Goal: Information Seeking & Learning: Check status

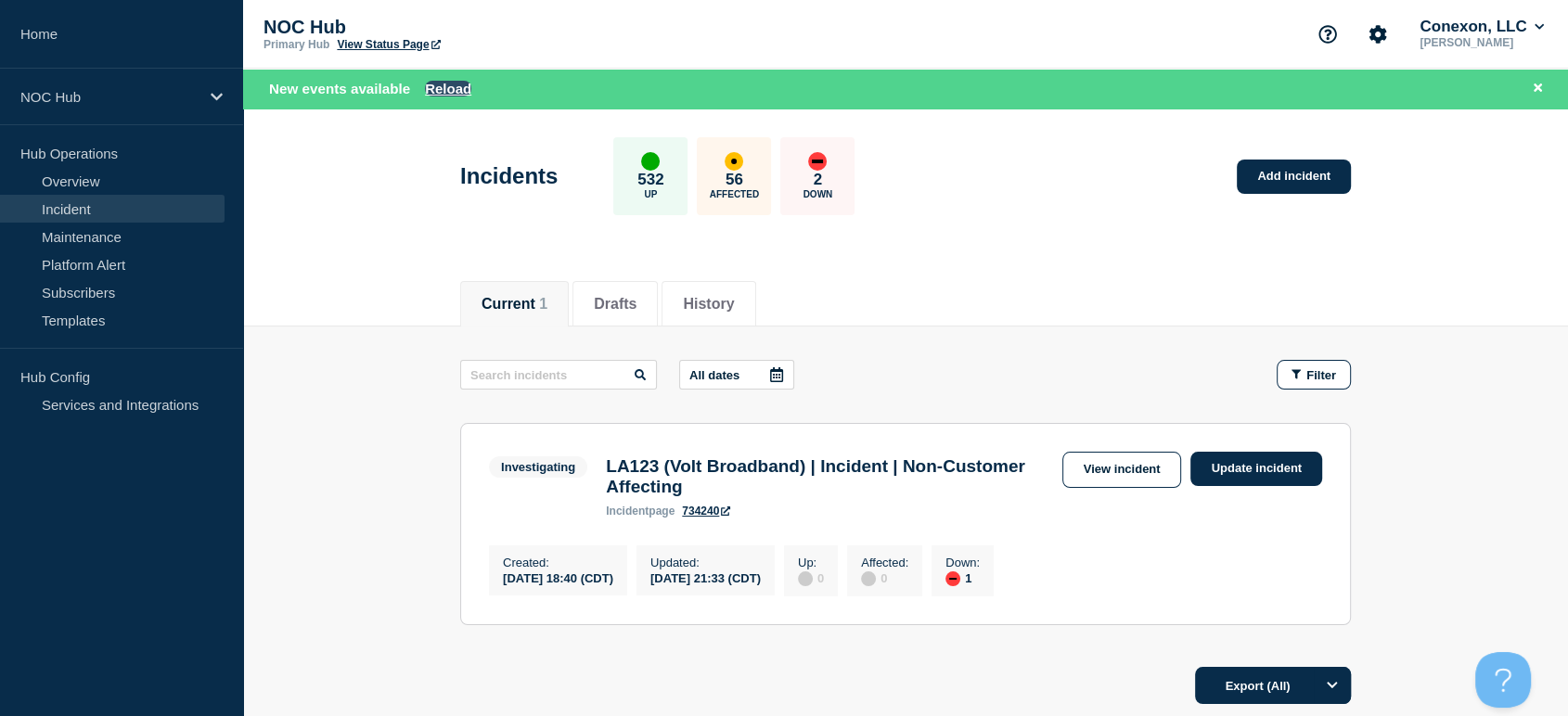
click at [453, 87] on button "Reload" at bounding box center [448, 88] width 47 height 16
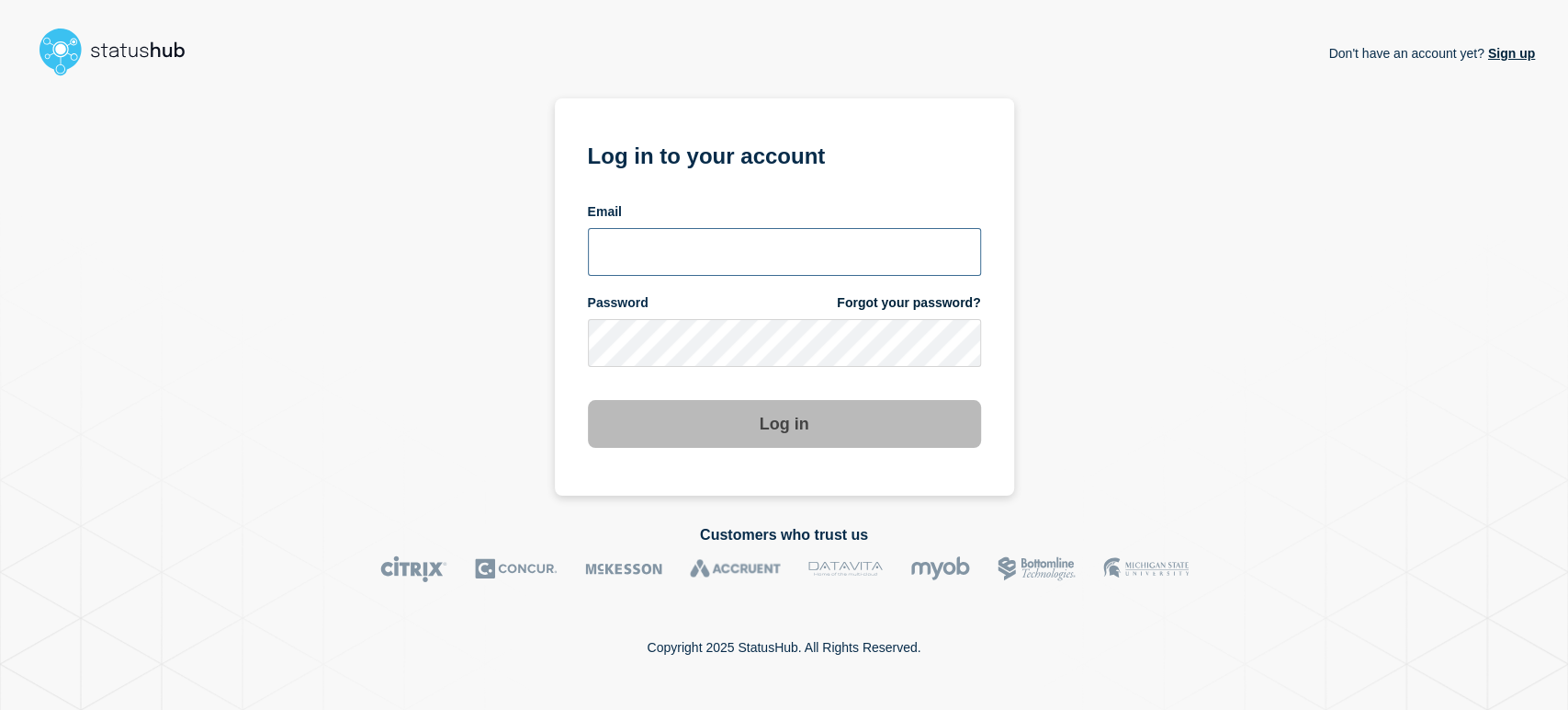
type input "sean.webb@conexon.us"
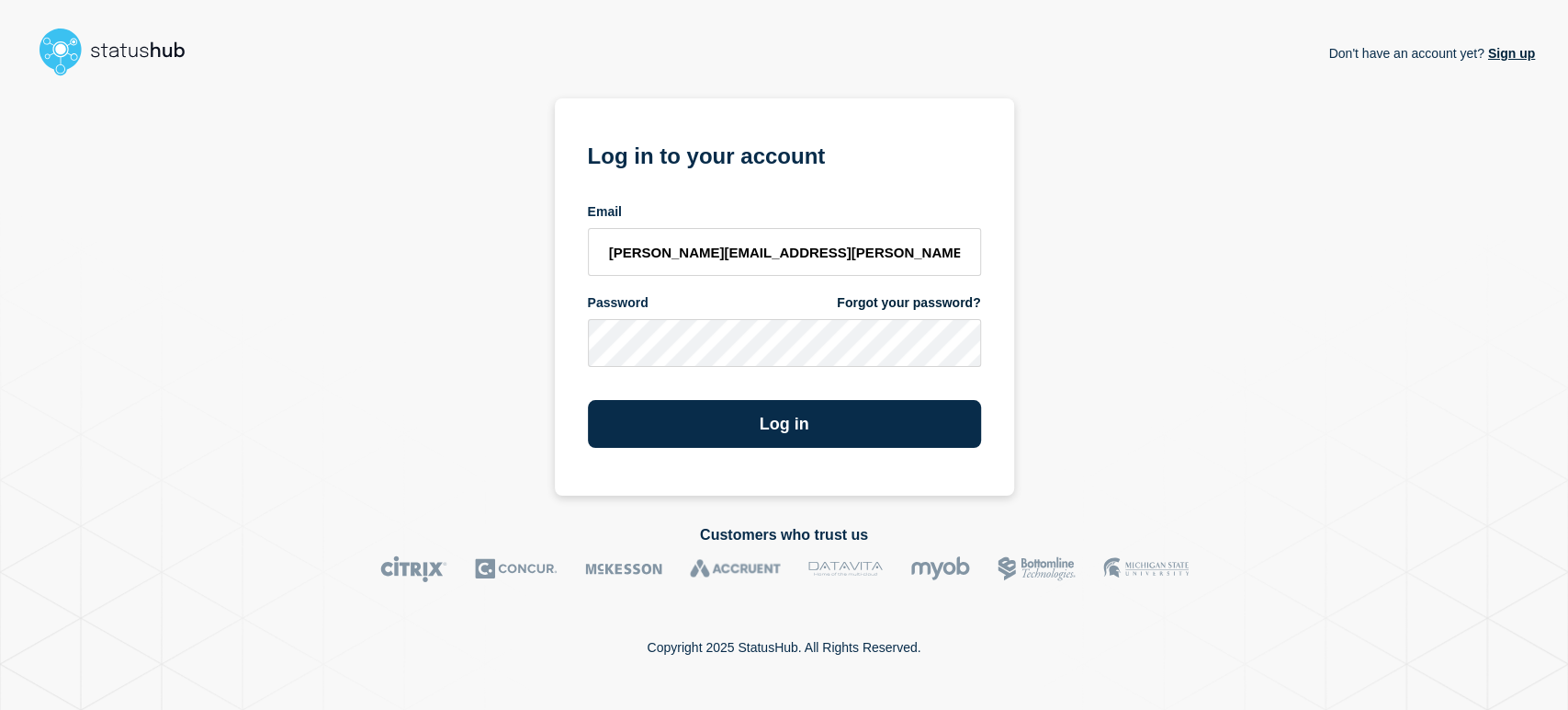
click at [588, 400] on button "Log in" at bounding box center [784, 424] width 393 height 48
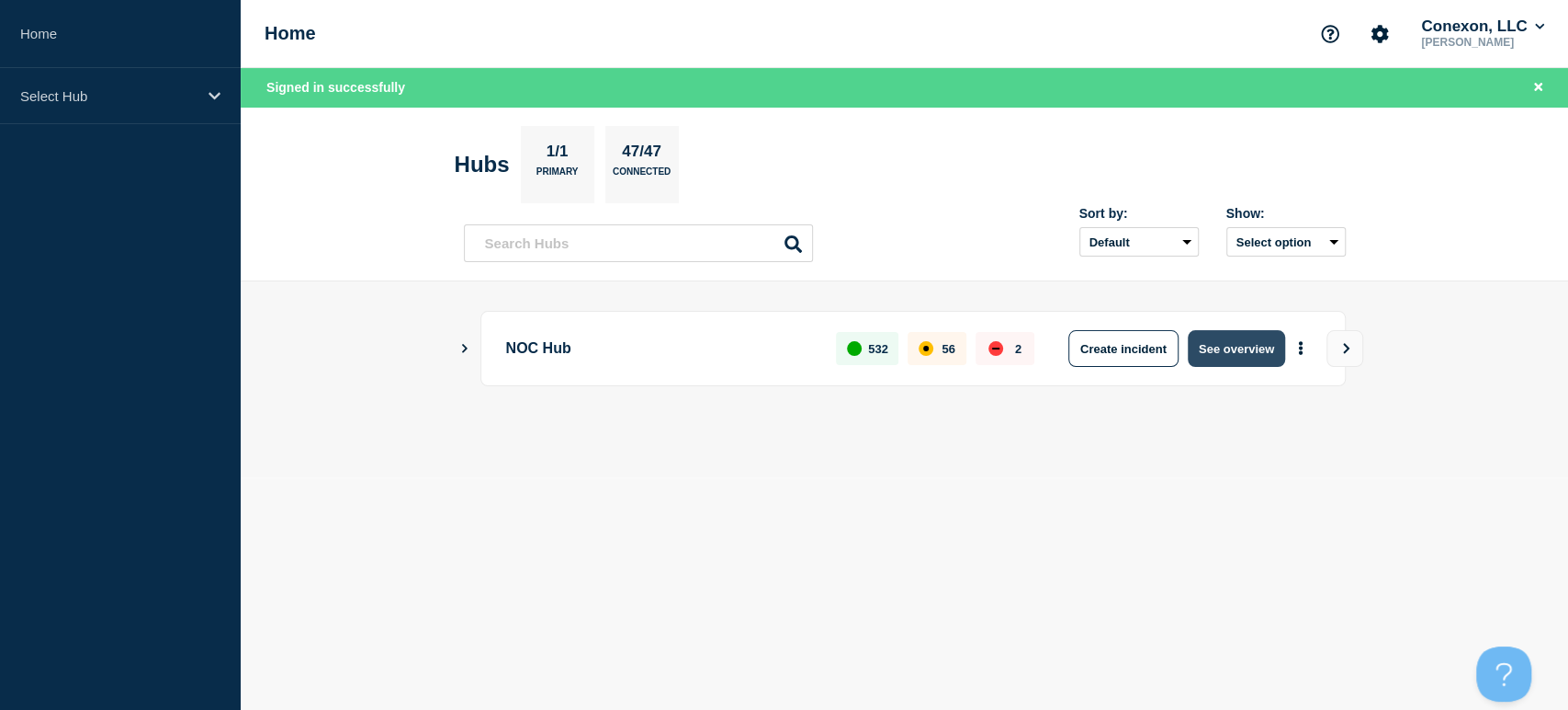
click at [1226, 360] on button "See overview" at bounding box center [1236, 349] width 97 height 37
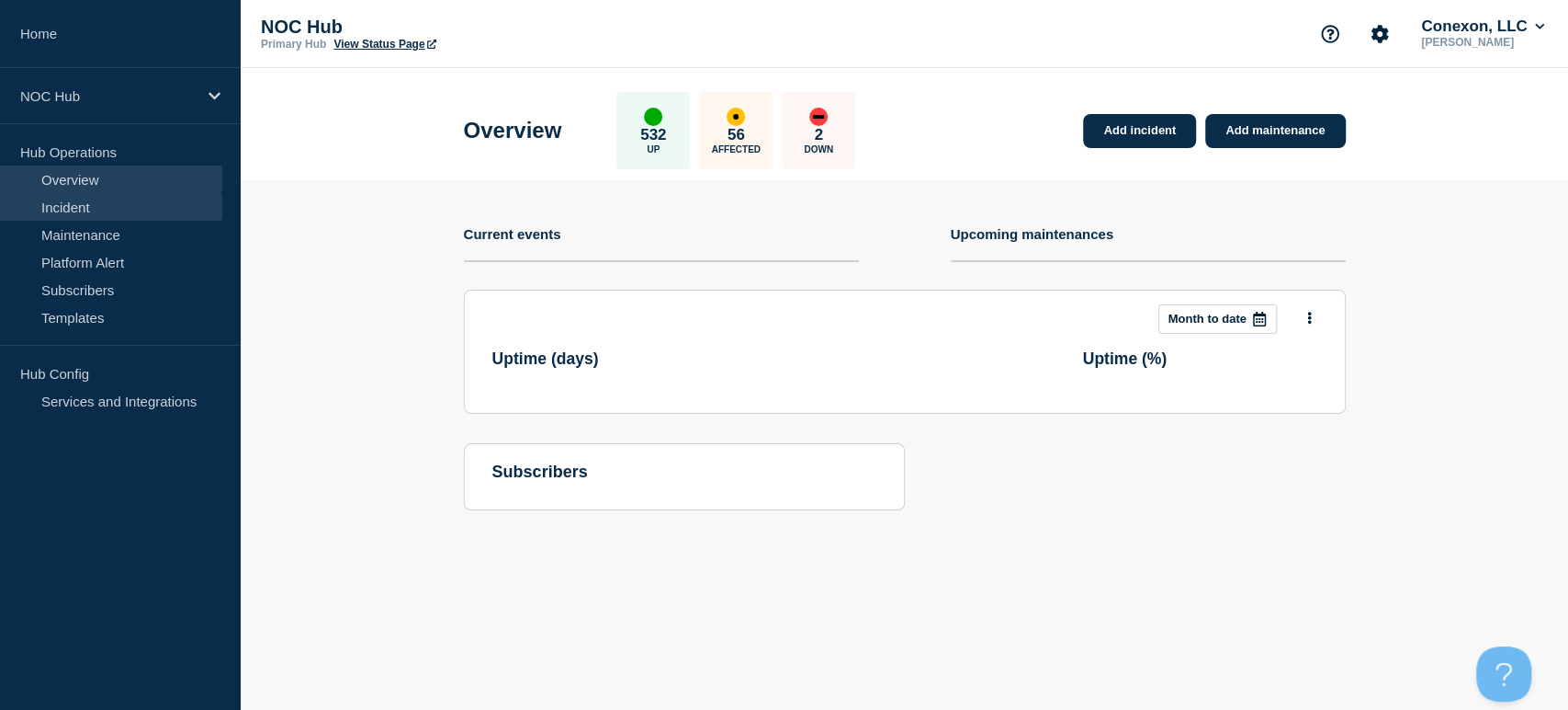
click at [80, 218] on link "Incident" at bounding box center [111, 207] width 222 height 28
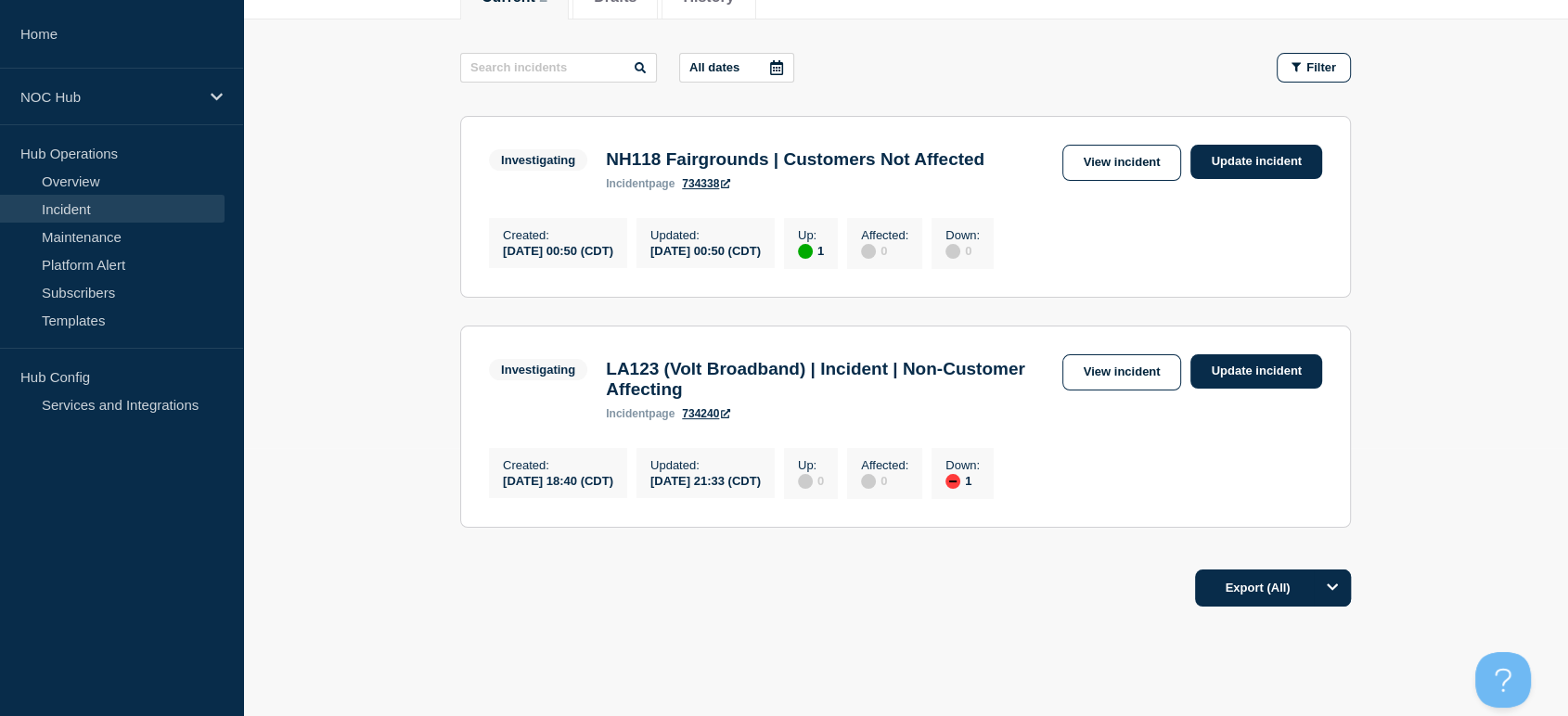
scroll to position [309, 0]
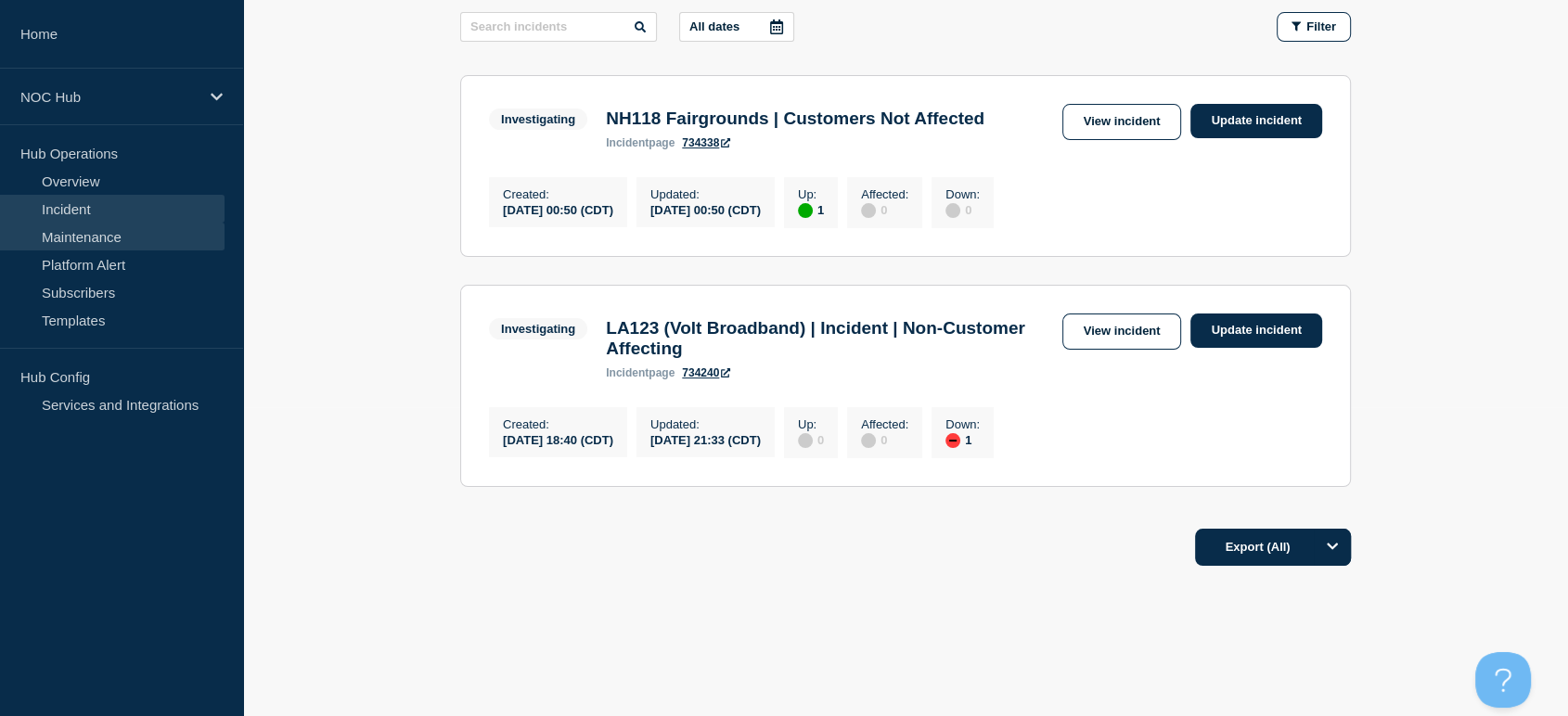
click at [147, 231] on link "Maintenance" at bounding box center [112, 236] width 224 height 28
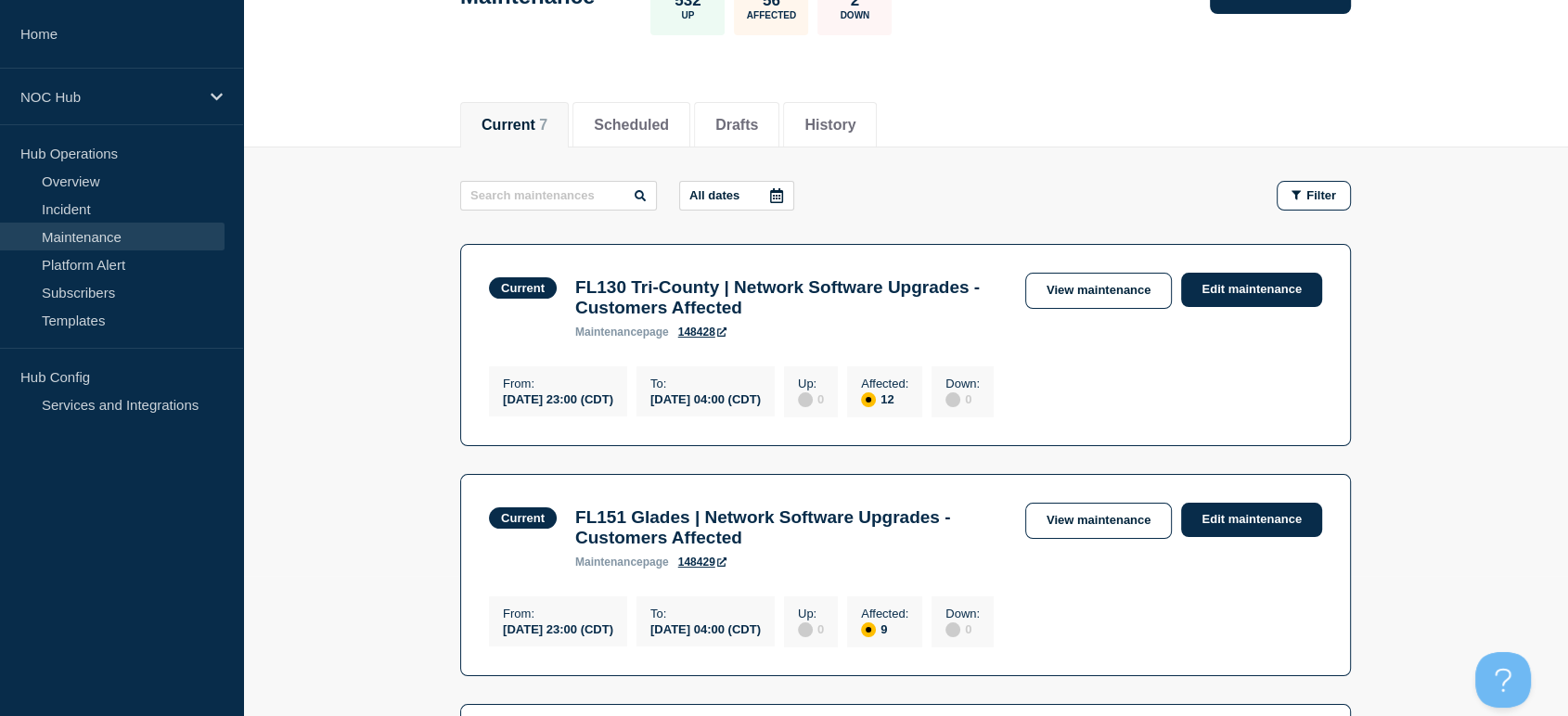
scroll to position [133, 0]
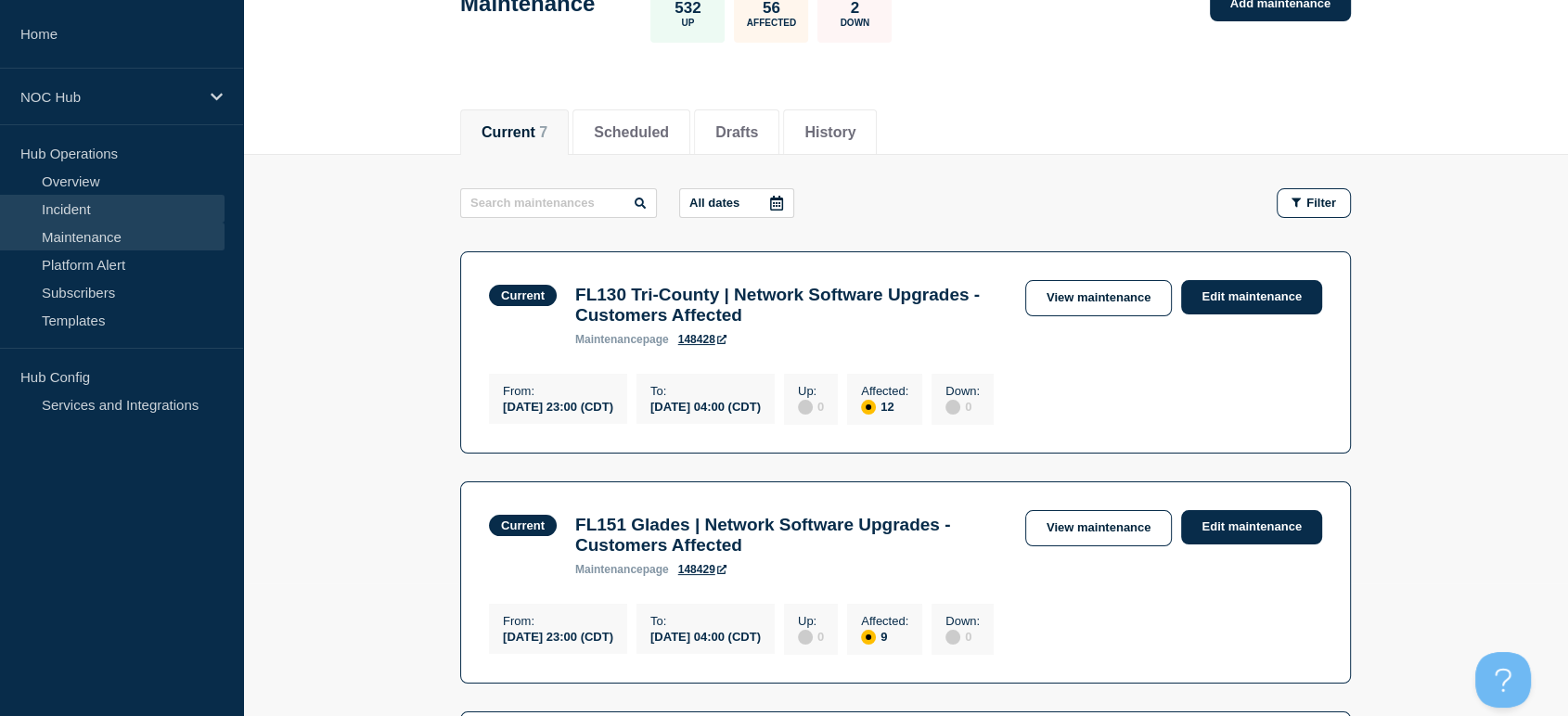
click at [78, 206] on link "Incident" at bounding box center [112, 209] width 224 height 28
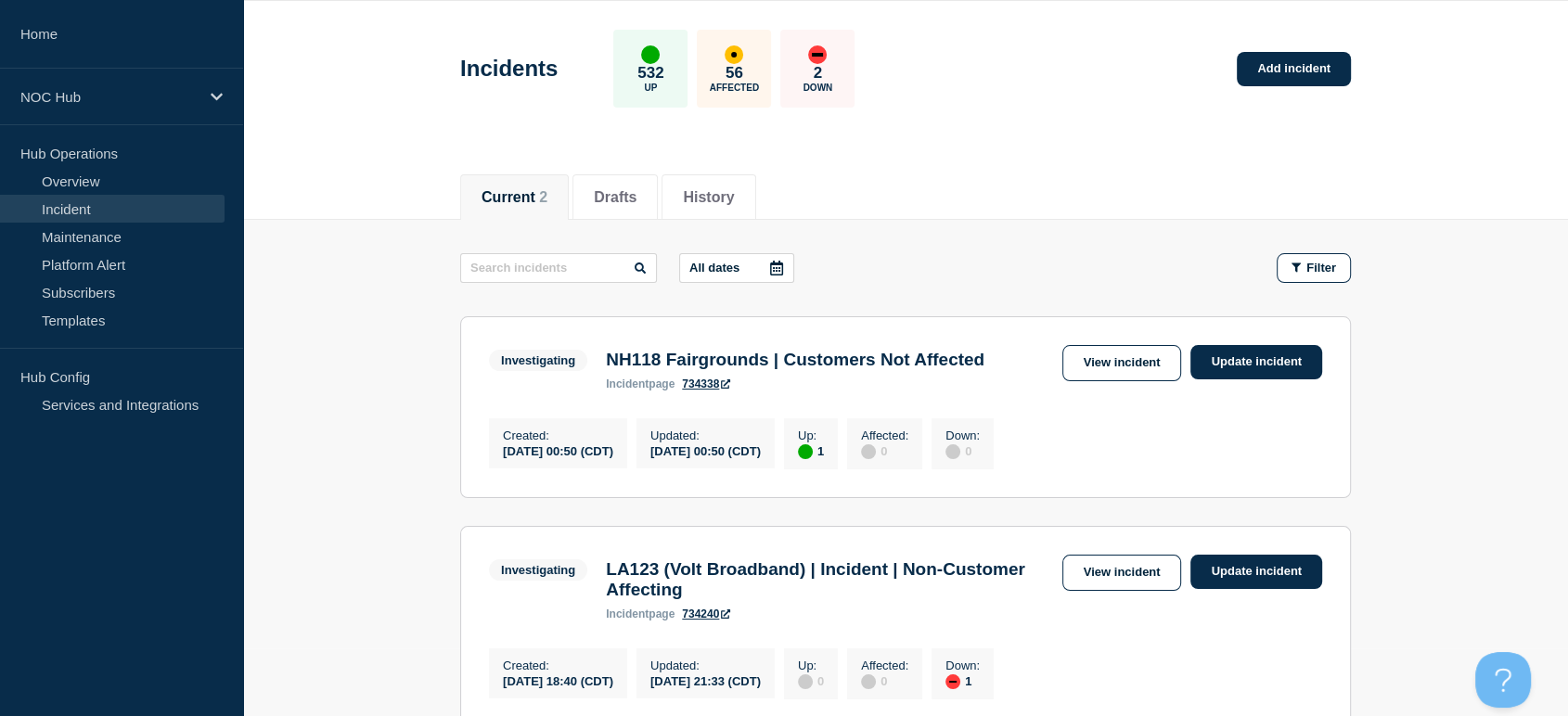
scroll to position [206, 0]
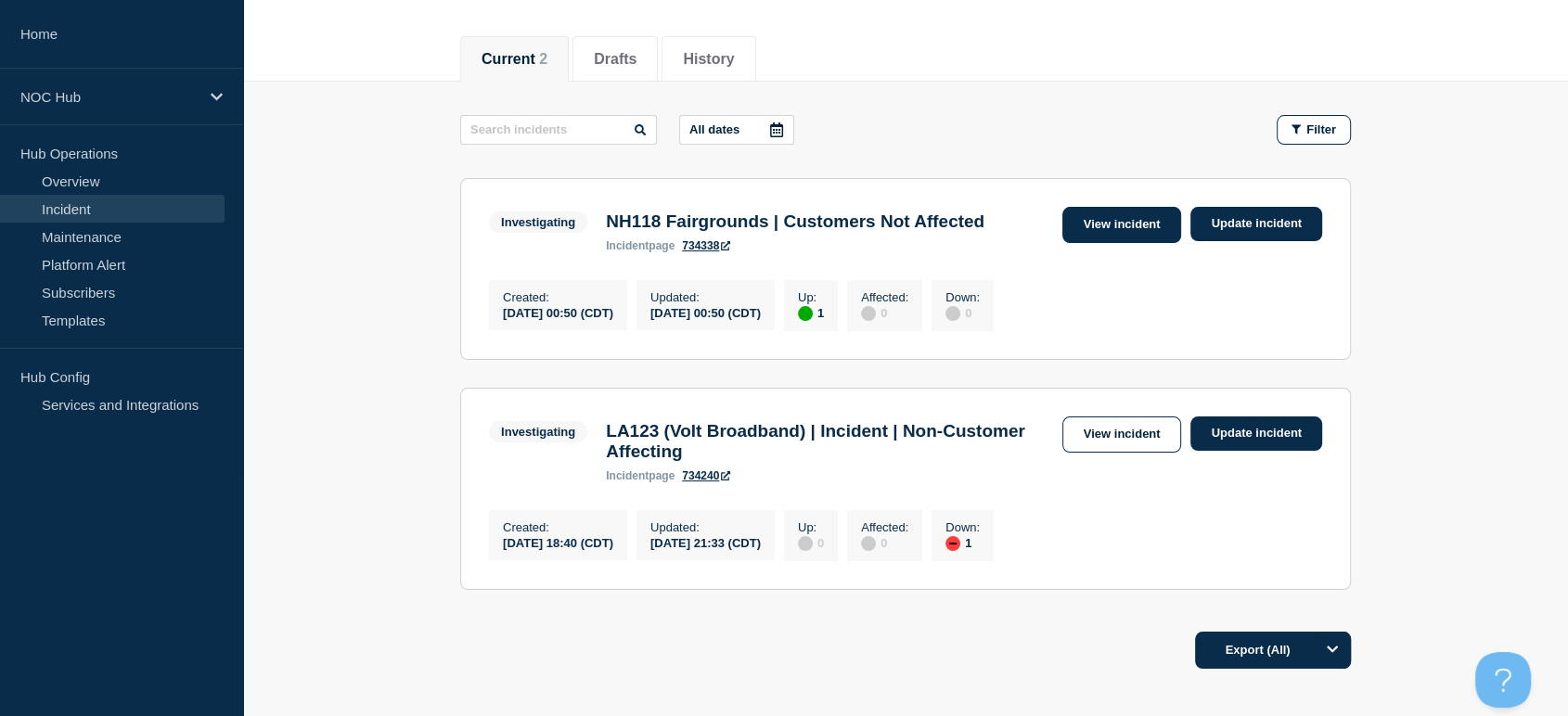
click at [1086, 220] on link "View incident" at bounding box center [1122, 224] width 120 height 36
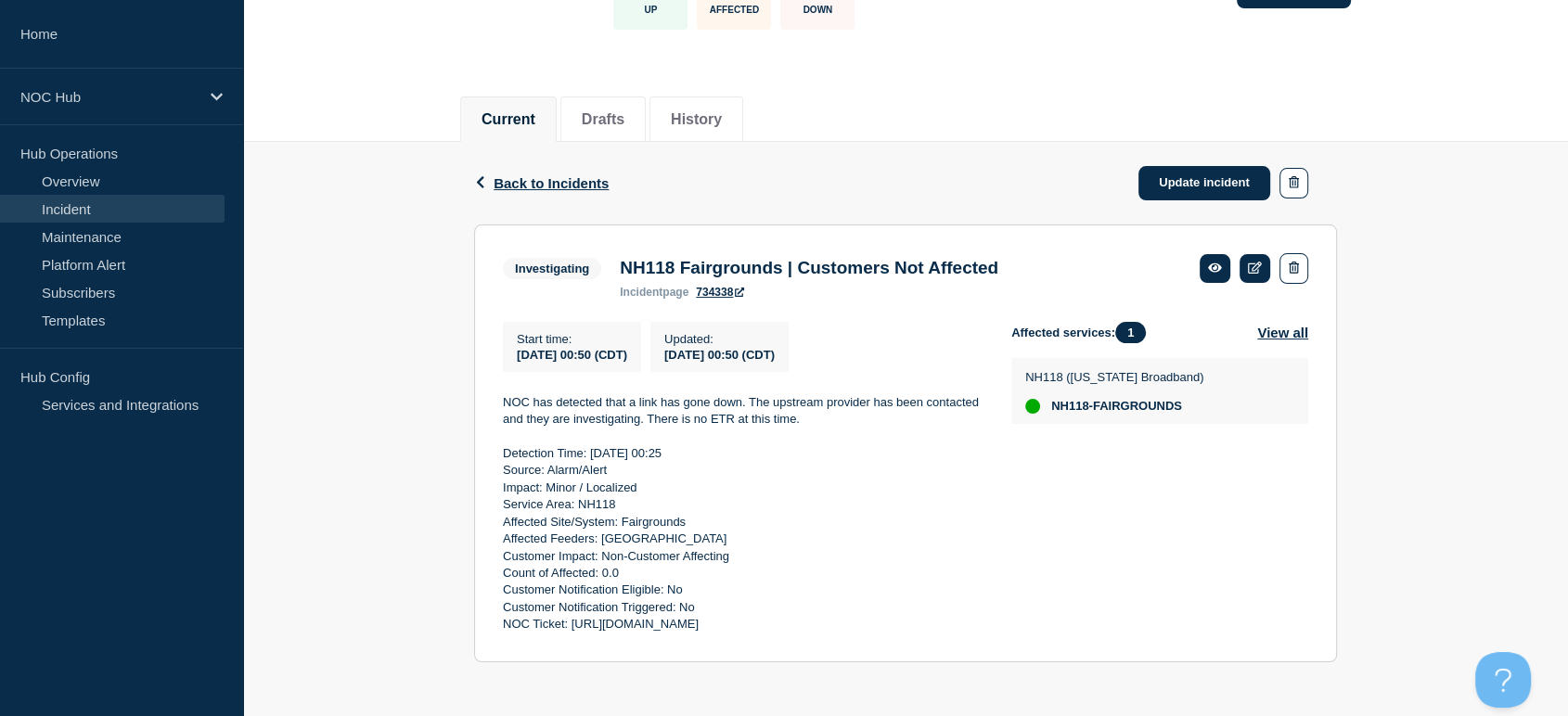
scroll to position [154, 0]
